Goal: Information Seeking & Learning: Learn about a topic

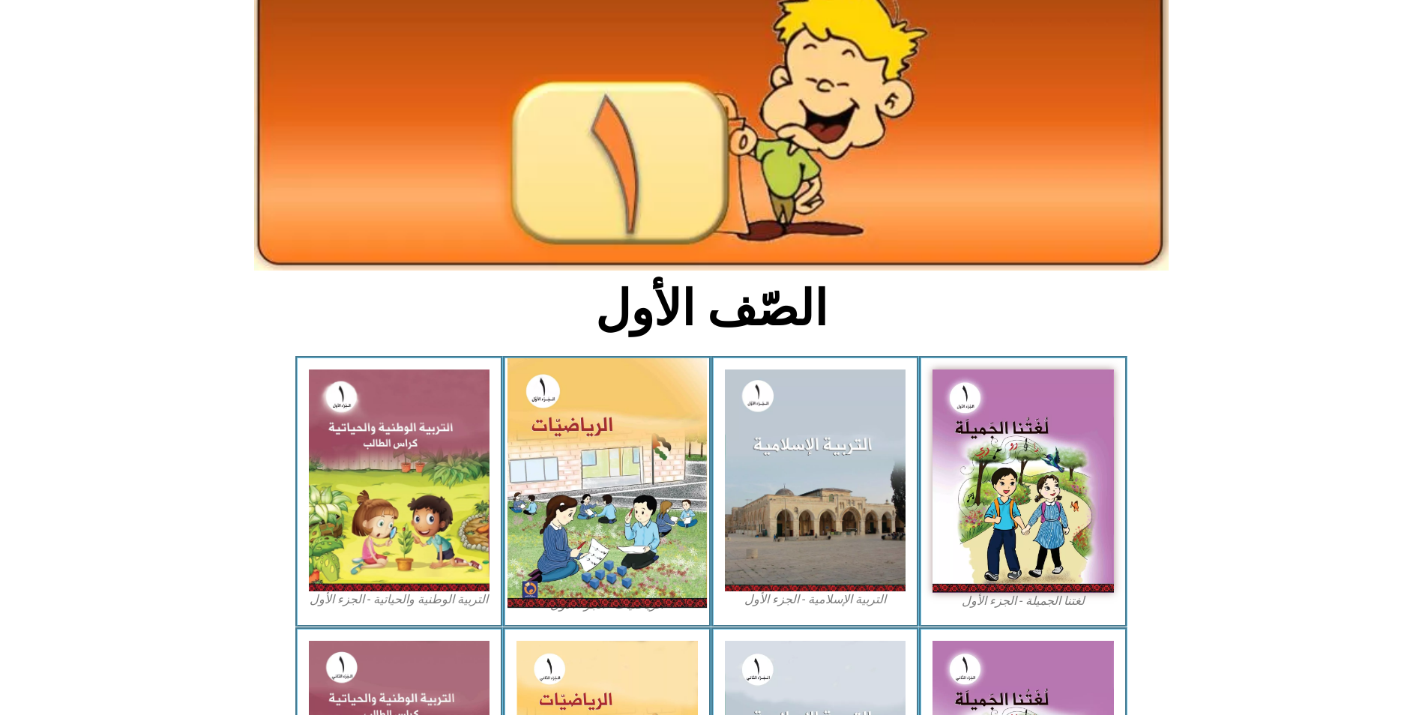
scroll to position [225, 0]
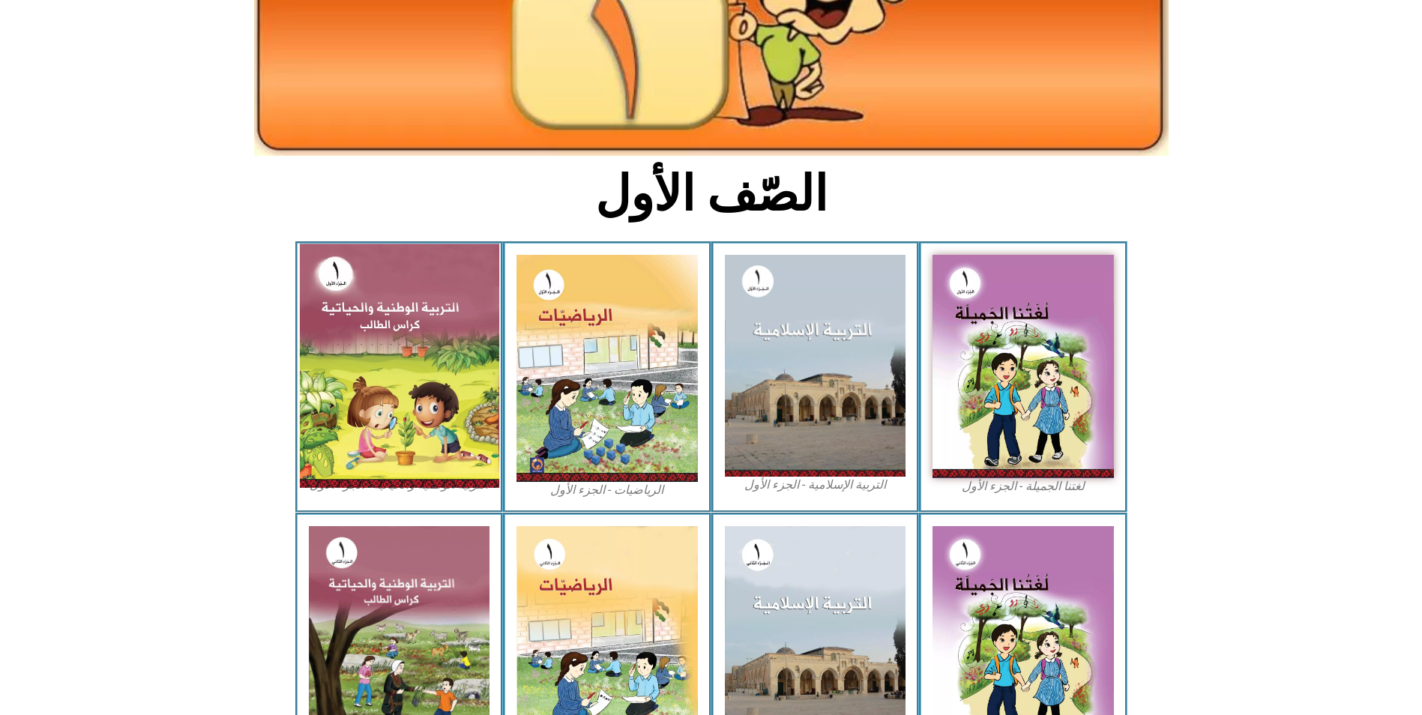
click at [421, 379] on img at bounding box center [398, 366] width 199 height 244
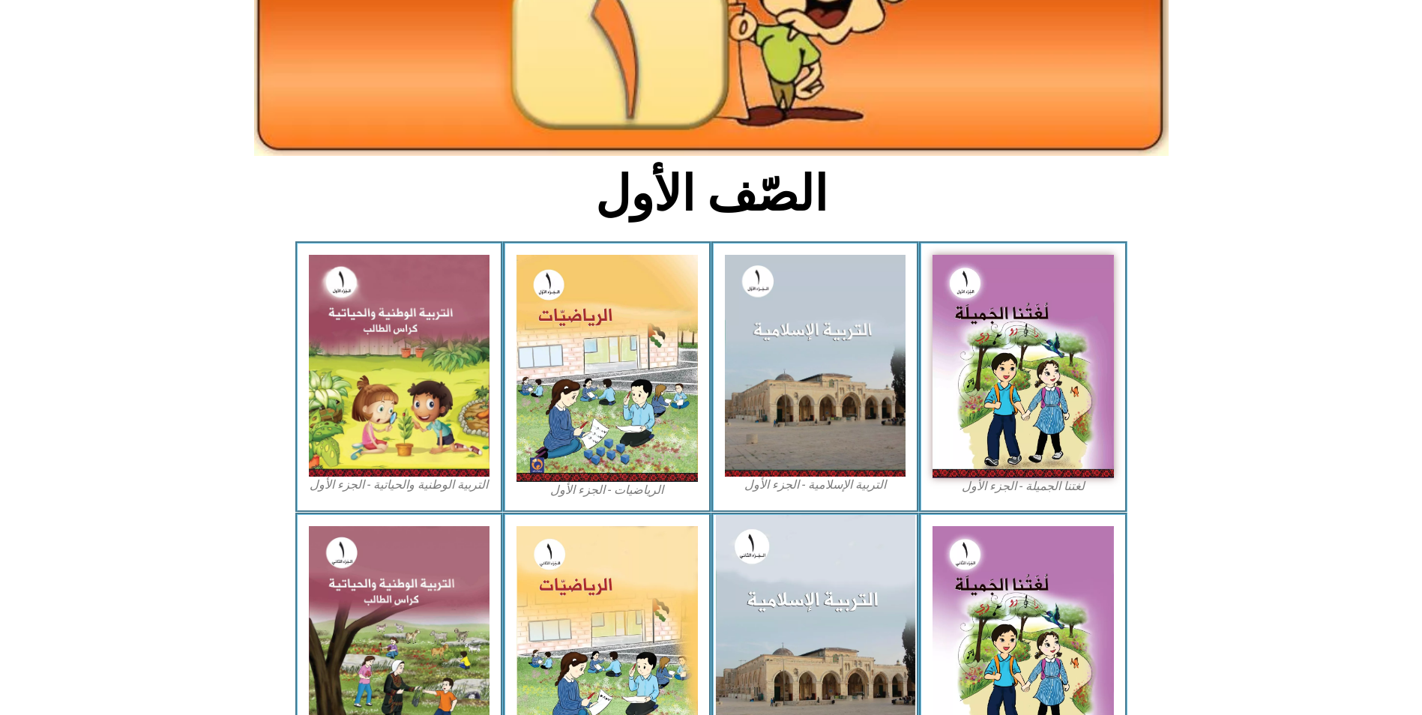
click at [835, 618] on img at bounding box center [814, 639] width 199 height 249
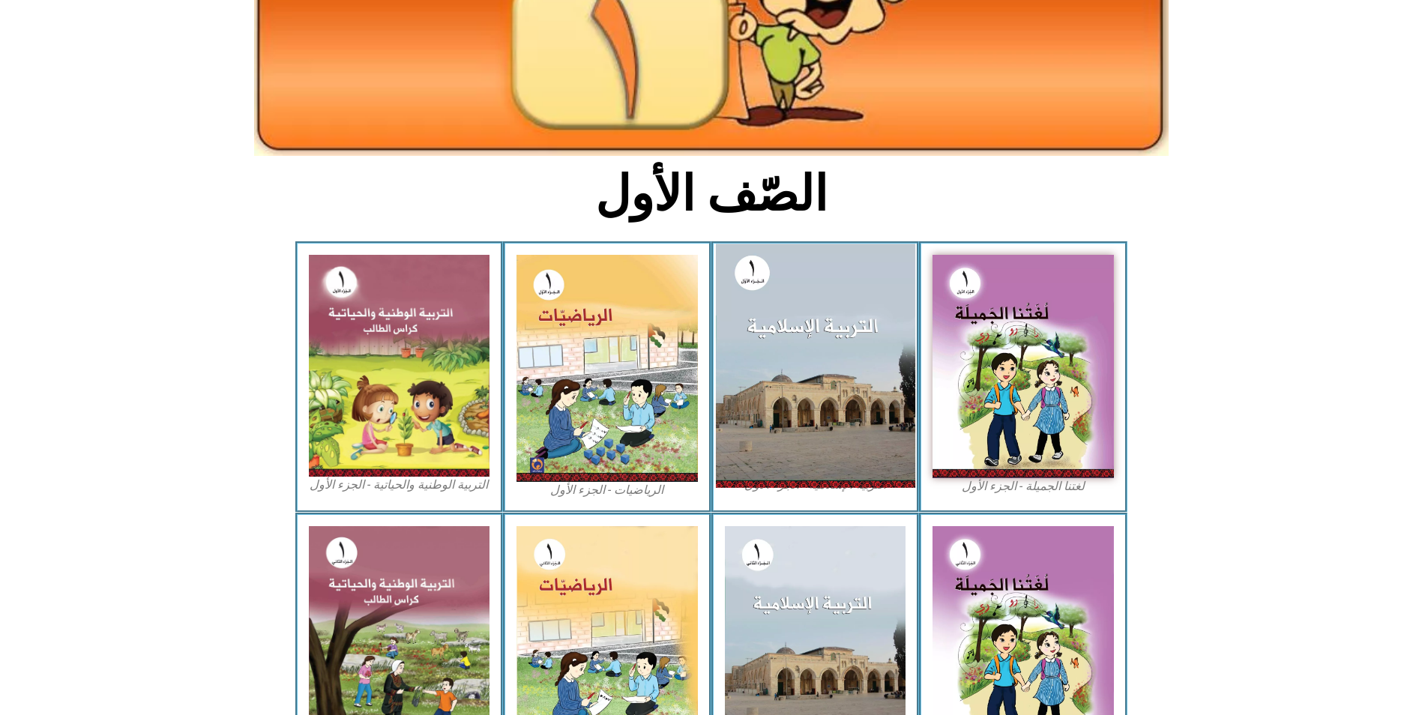
click at [829, 334] on img at bounding box center [814, 366] width 199 height 244
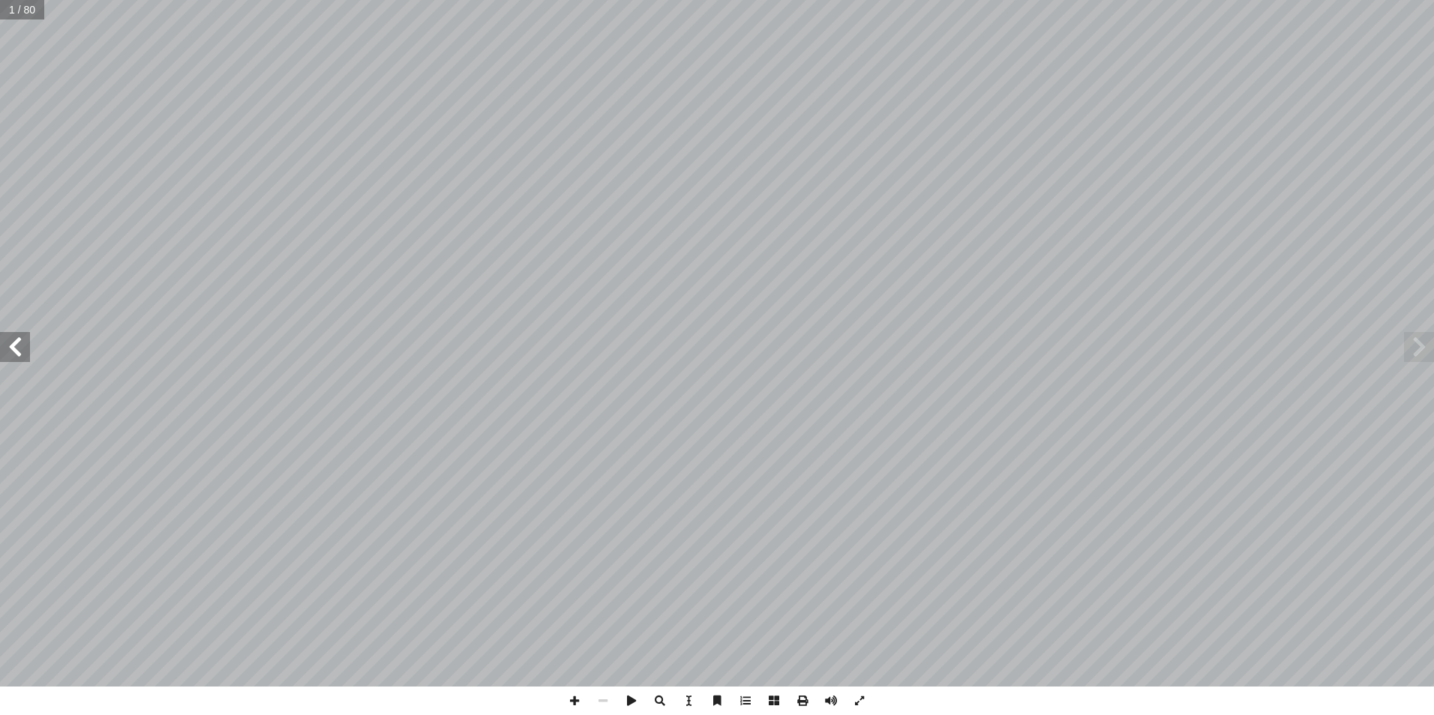
click at [14, 347] on span at bounding box center [15, 347] width 30 height 30
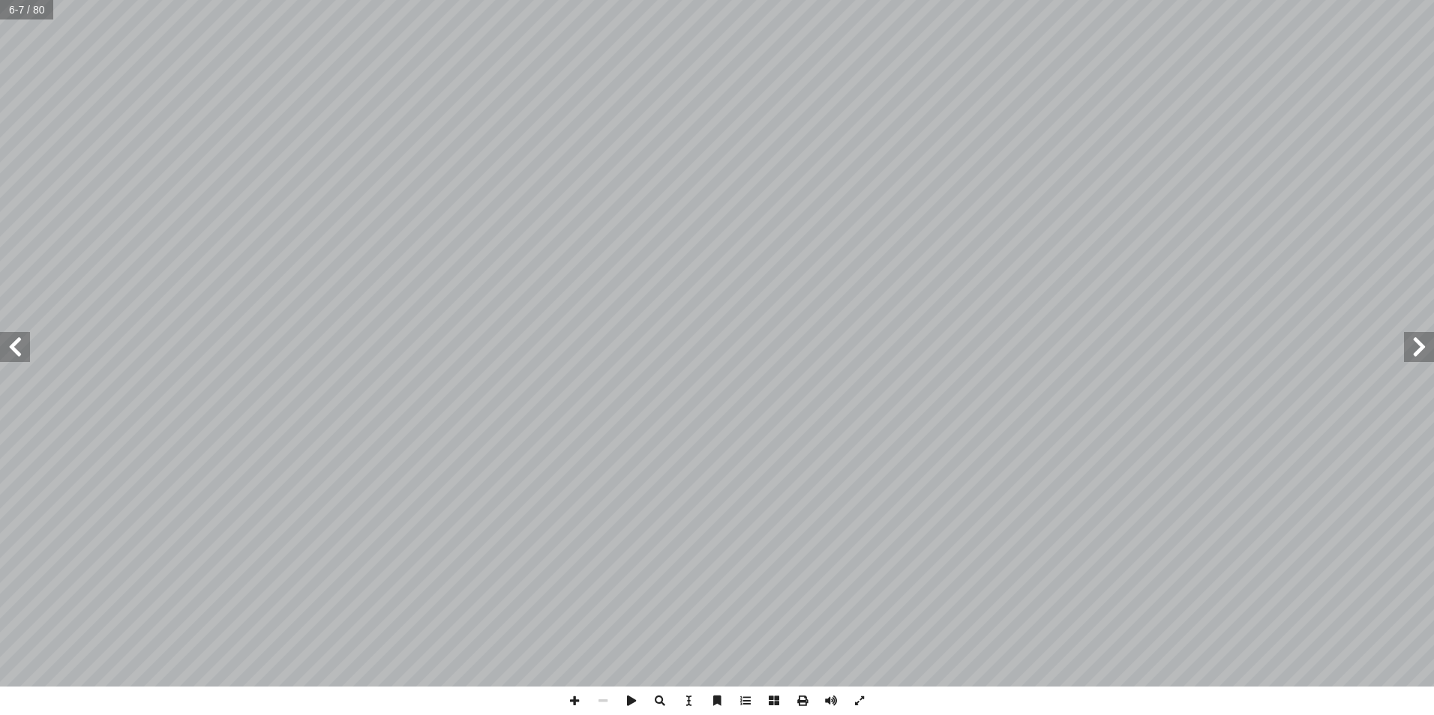
click at [14, 347] on span at bounding box center [15, 347] width 30 height 30
click at [21, 345] on span at bounding box center [15, 347] width 30 height 30
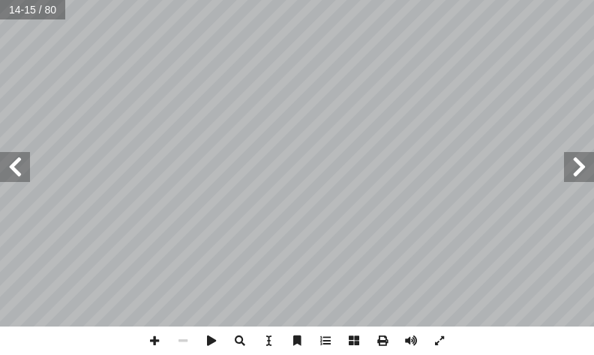
click at [575, 176] on span at bounding box center [579, 167] width 30 height 30
click at [15, 163] on span at bounding box center [15, 167] width 30 height 30
click at [156, 334] on span at bounding box center [154, 341] width 28 height 28
